Goal: Transaction & Acquisition: Purchase product/service

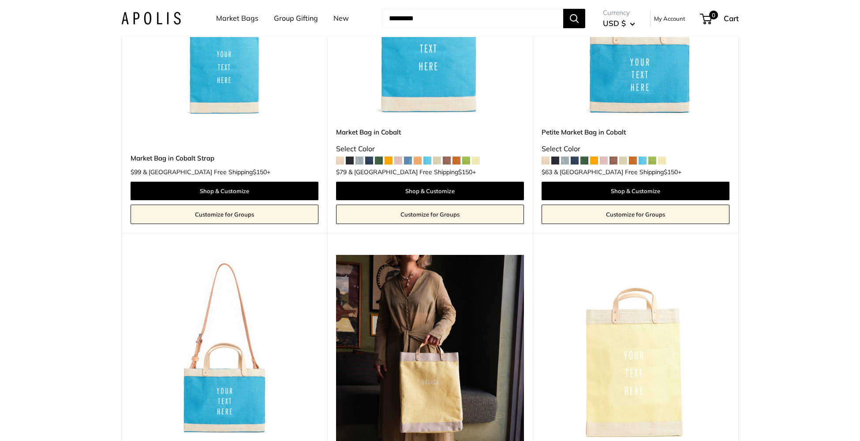
click at [247, 20] on link "Market Bags" at bounding box center [237, 18] width 42 height 13
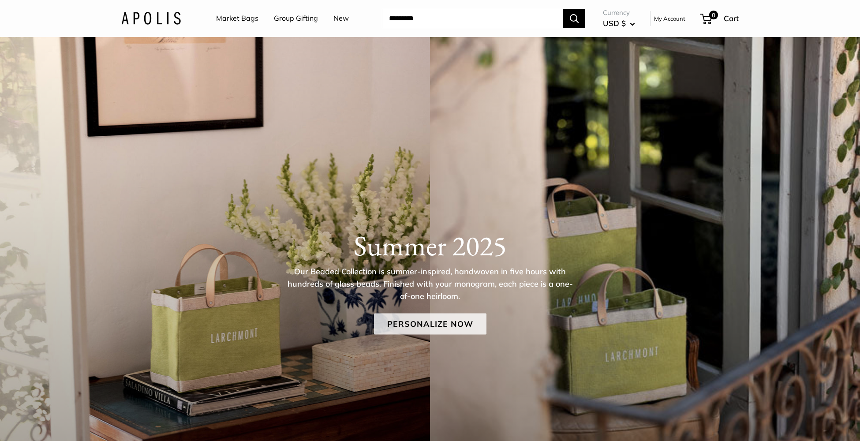
click at [422, 321] on link "Personalize Now" at bounding box center [430, 323] width 112 height 21
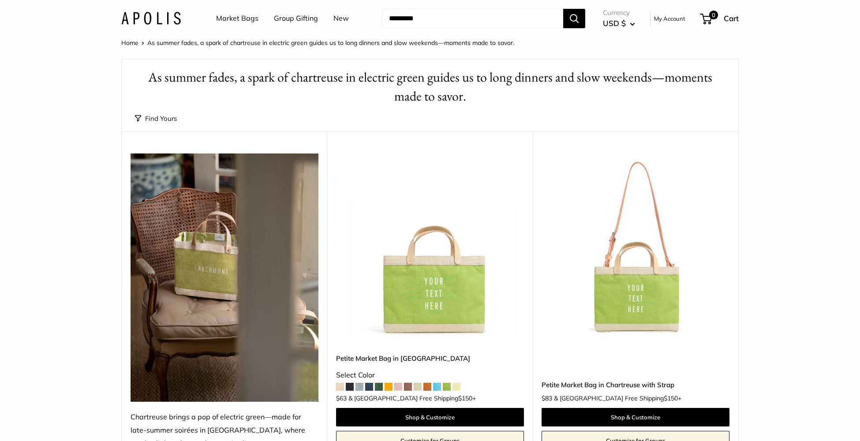
click at [0, 0] on img at bounding box center [0, 0] width 0 height 0
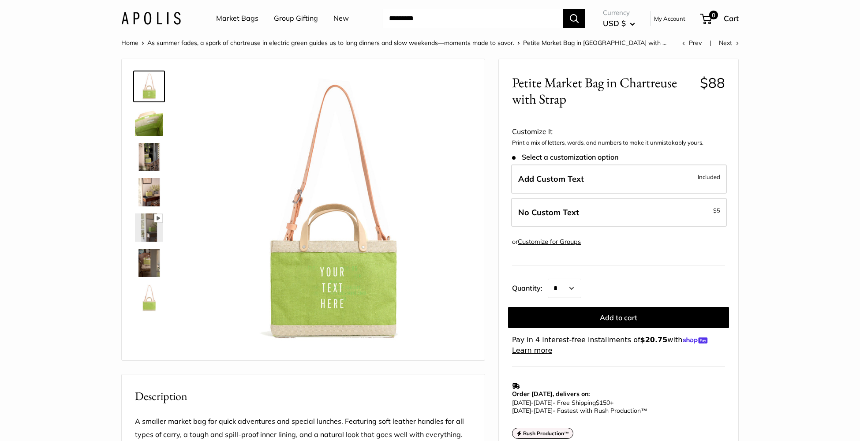
click at [146, 149] on img at bounding box center [149, 157] width 28 height 28
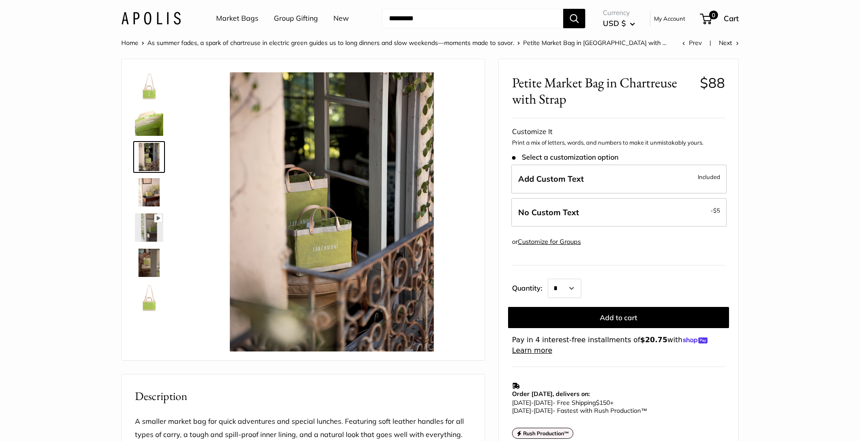
click at [151, 193] on img at bounding box center [149, 192] width 28 height 28
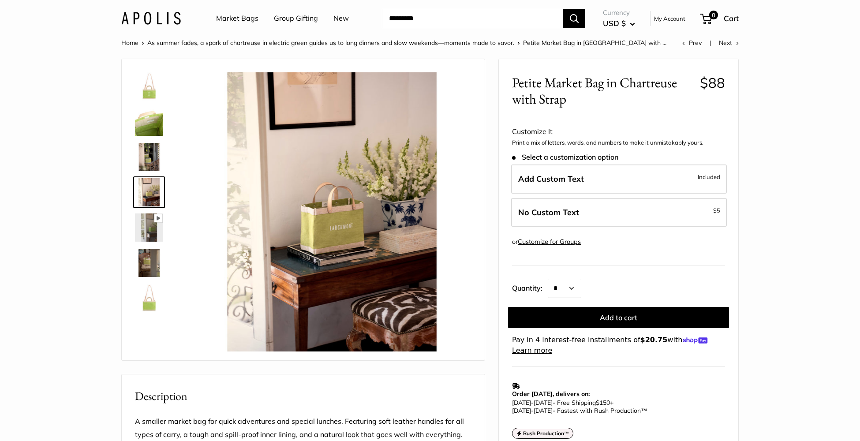
click at [152, 228] on img at bounding box center [149, 227] width 28 height 28
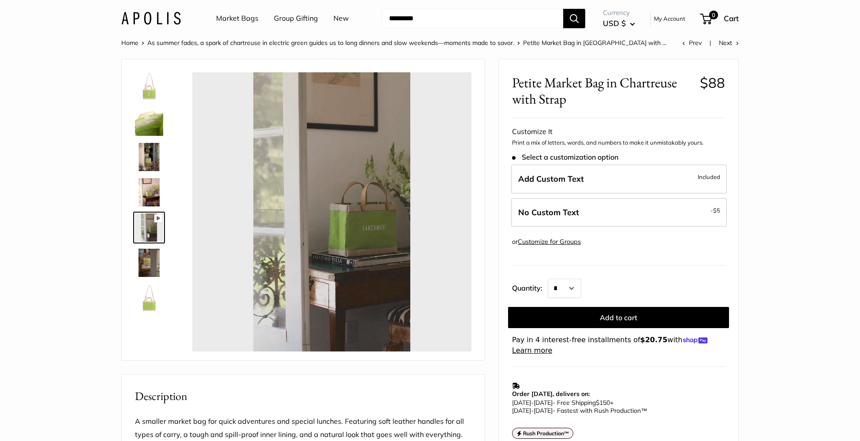
type input "*****"
click at [232, 22] on link "Market Bags" at bounding box center [237, 18] width 42 height 13
